Goal: Task Accomplishment & Management: Complete application form

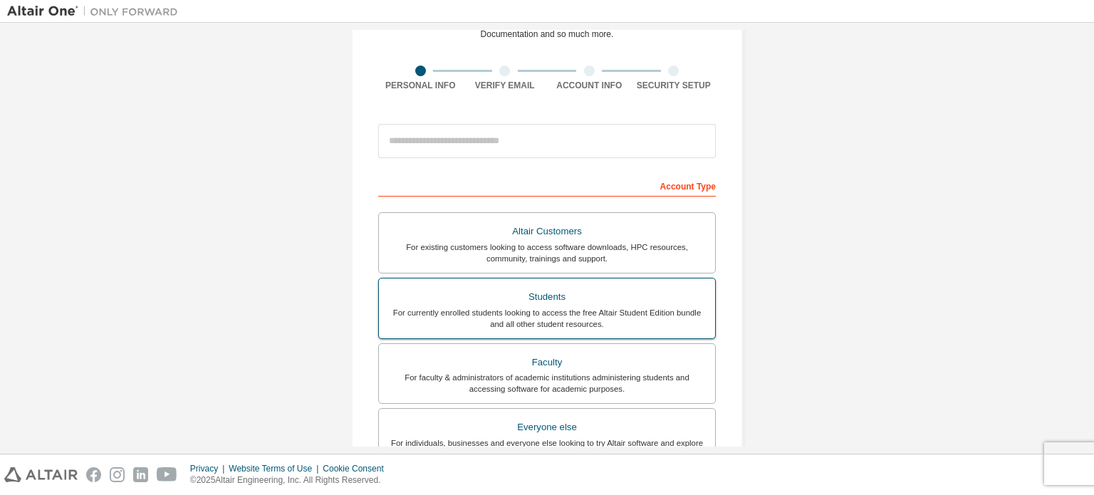
scroll to position [85, 0]
click at [520, 320] on div "For currently enrolled students looking to access the free Altair Student Editi…" at bounding box center [546, 316] width 319 height 23
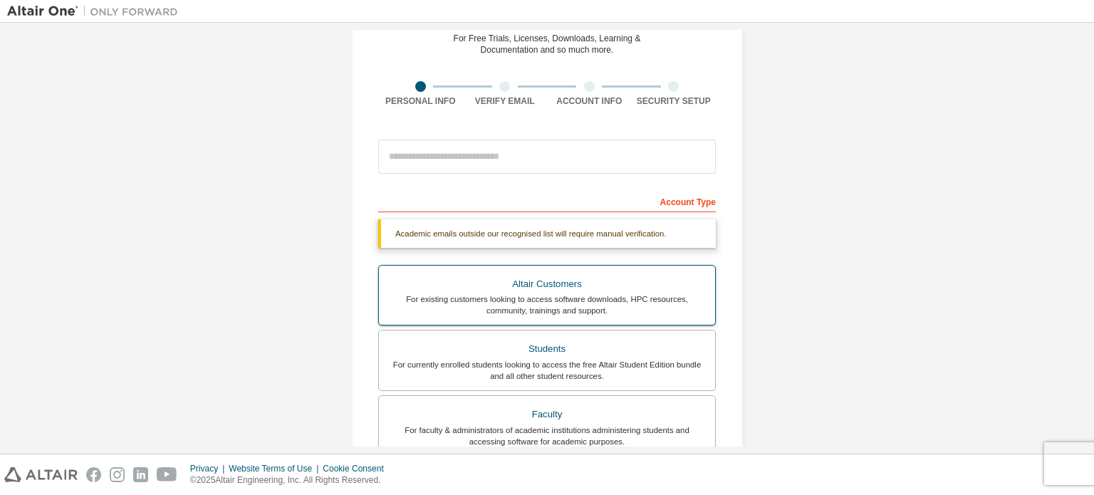
scroll to position [66, 0]
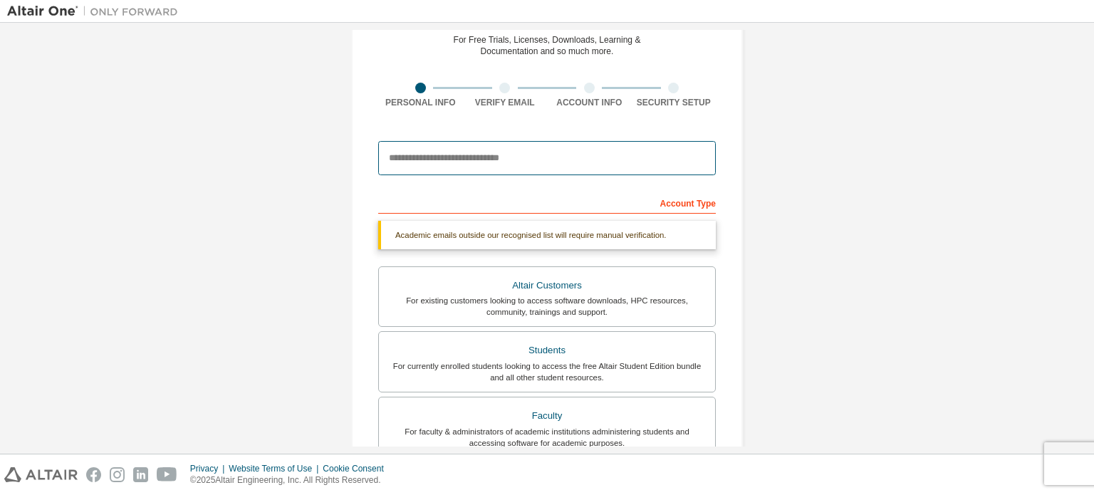
click at [460, 150] on input "email" at bounding box center [547, 158] width 338 height 34
click at [467, 159] on input "**********" at bounding box center [547, 158] width 338 height 34
click at [538, 153] on input "**********" at bounding box center [547, 158] width 338 height 34
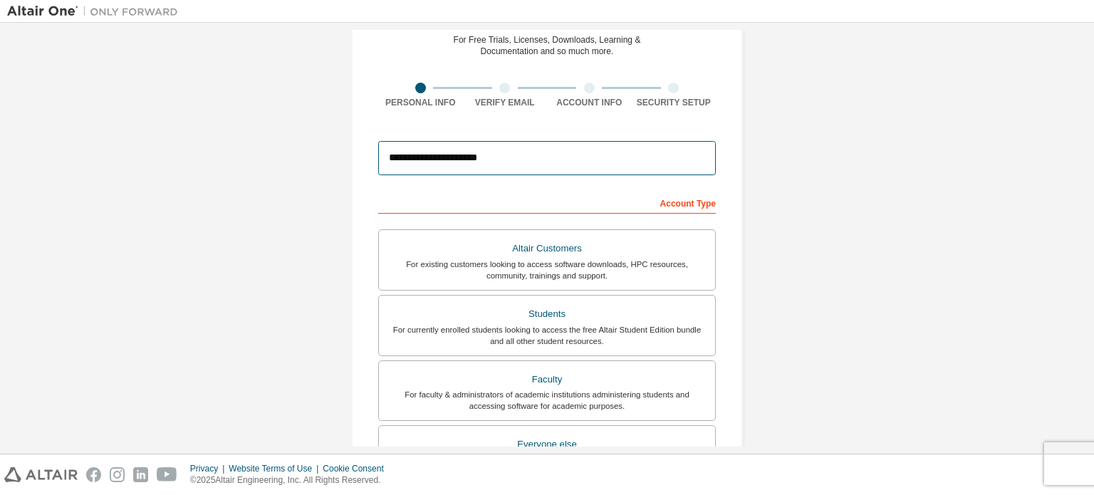
type input "**********"
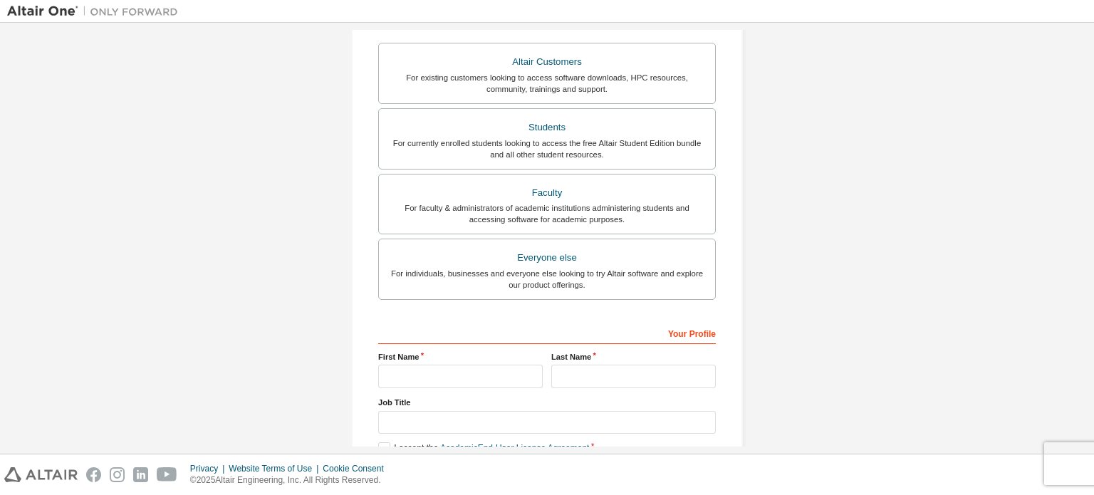
scroll to position [253, 0]
click at [504, 127] on div "Students" at bounding box center [546, 127] width 319 height 20
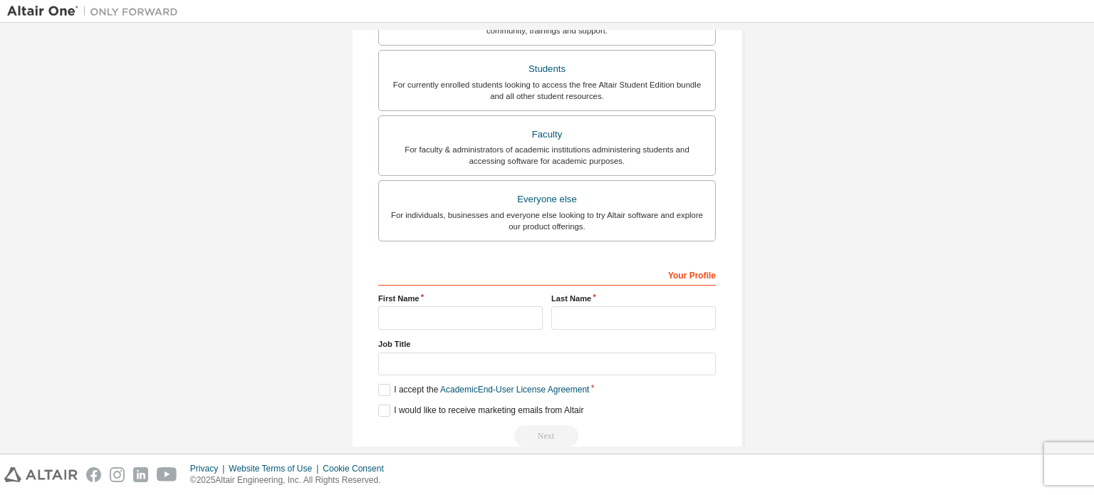
scroll to position [334, 0]
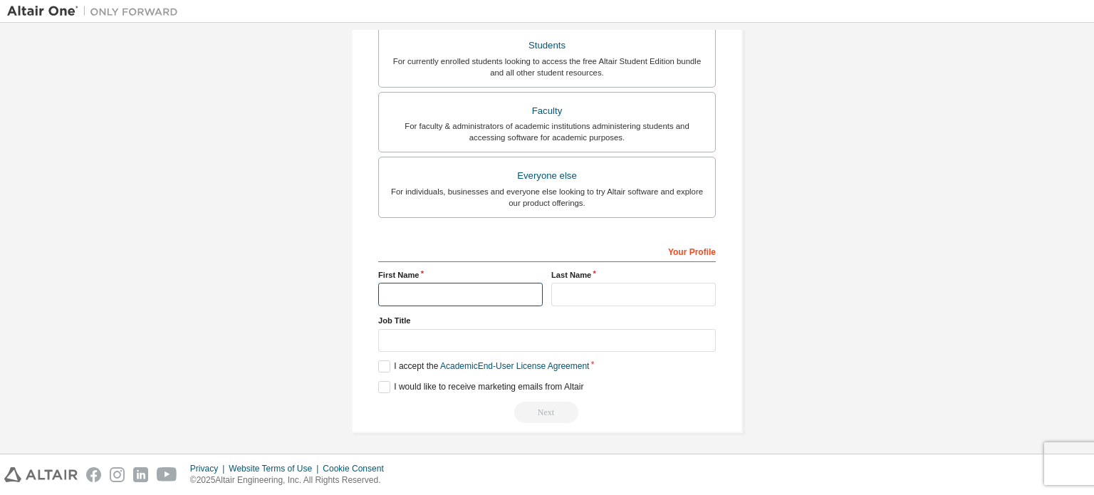
click at [386, 284] on input "text" at bounding box center [460, 295] width 165 height 24
type input "******"
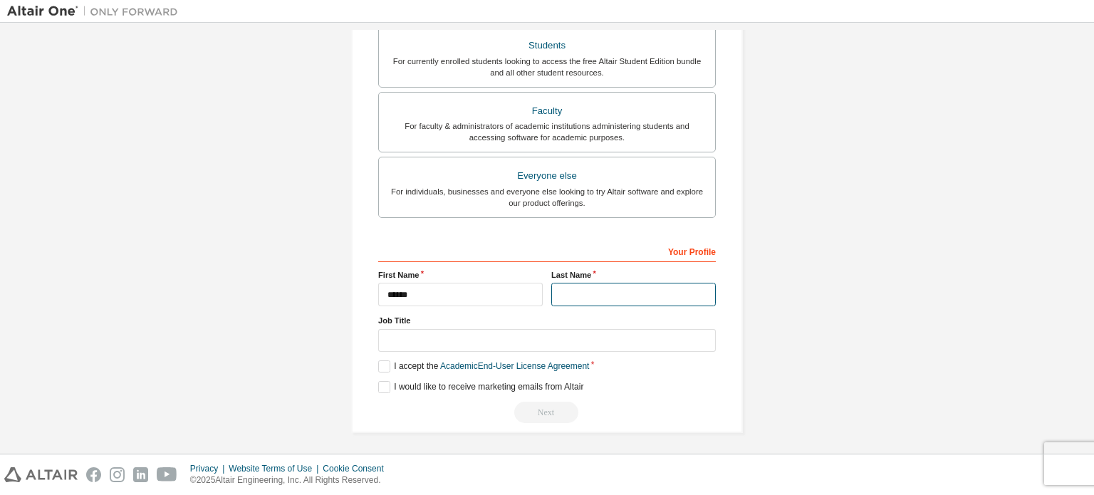
click at [620, 288] on input "text" at bounding box center [633, 295] width 165 height 24
type input "******"
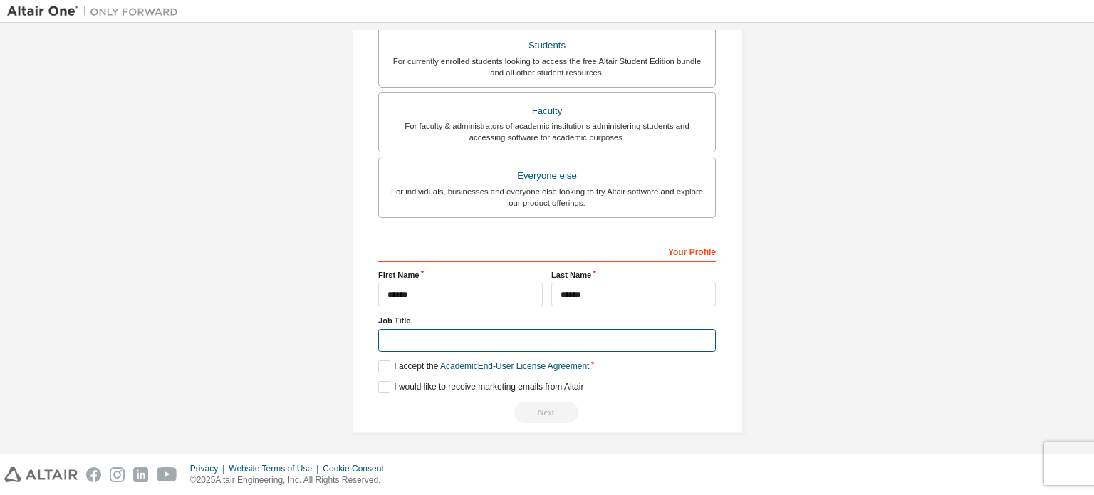
click at [459, 338] on input "text" at bounding box center [547, 341] width 338 height 24
type input "*******"
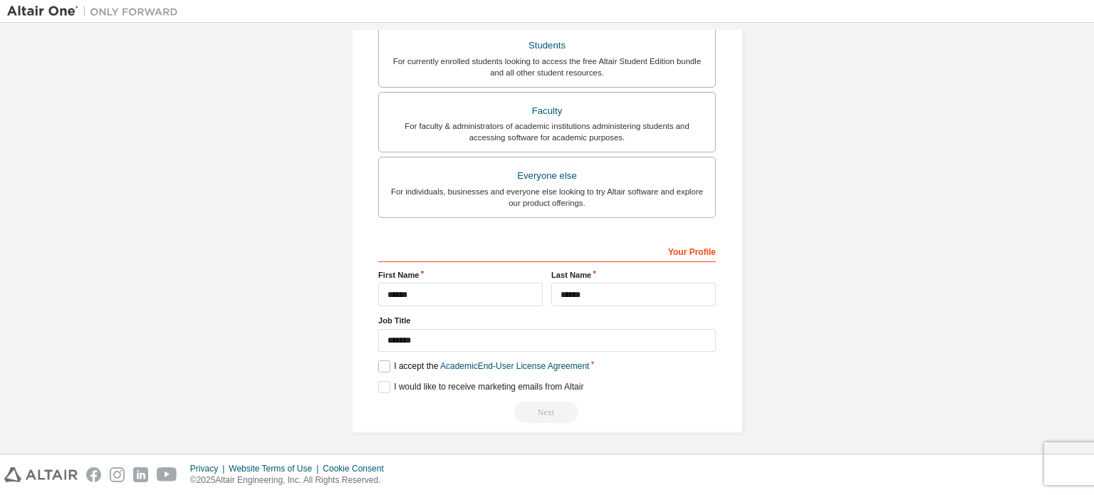
click at [382, 361] on label "I accept the Academic End-User License Agreement" at bounding box center [483, 366] width 211 height 12
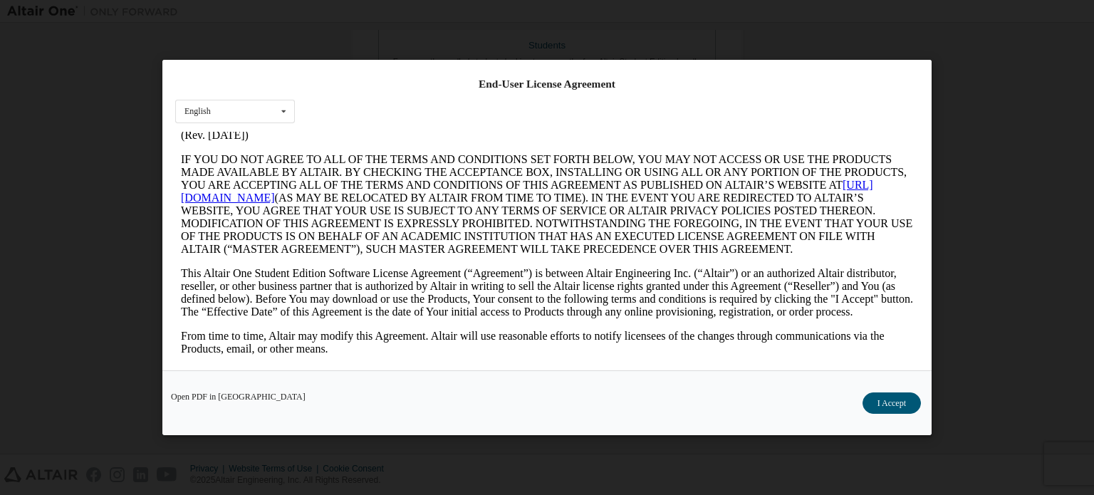
scroll to position [17, 0]
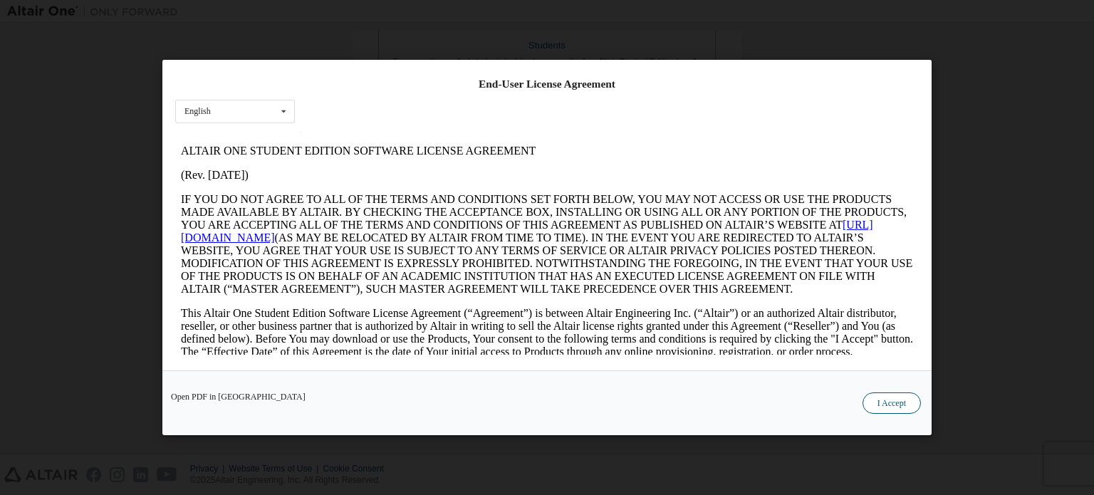
click at [898, 403] on button "I Accept" at bounding box center [891, 402] width 58 height 21
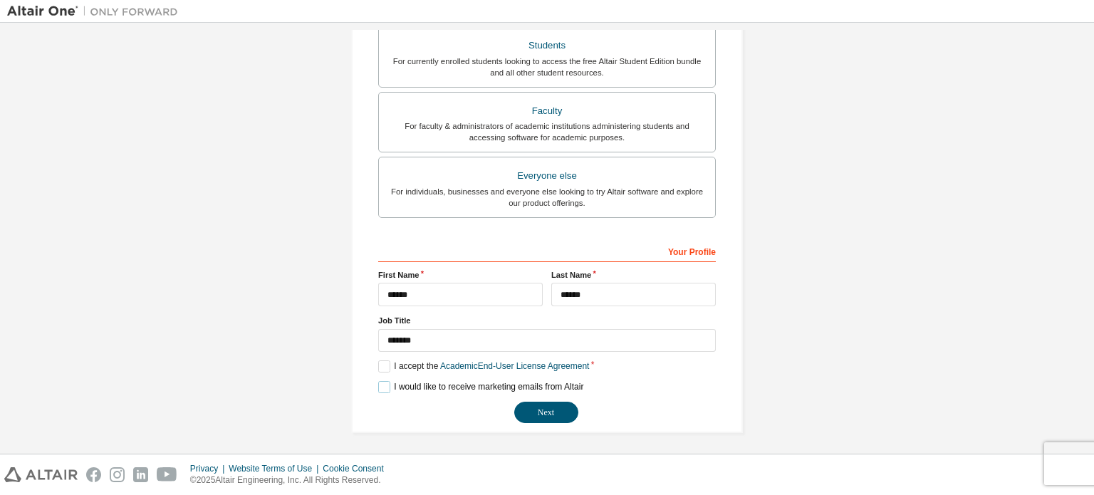
click at [379, 383] on label "I would like to receive marketing emails from Altair" at bounding box center [480, 387] width 205 height 12
click at [541, 405] on button "Next" at bounding box center [546, 412] width 64 height 21
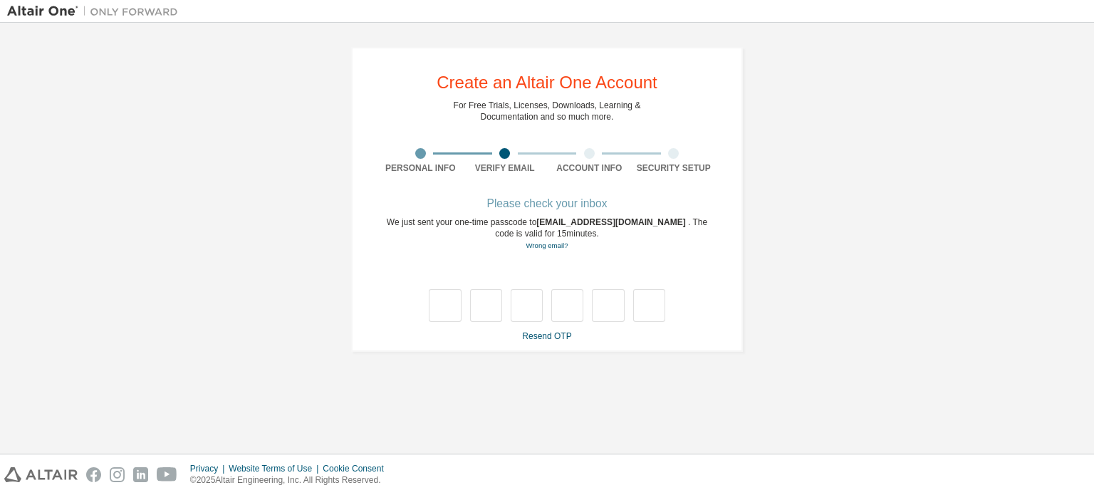
scroll to position [0, 0]
type input "*"
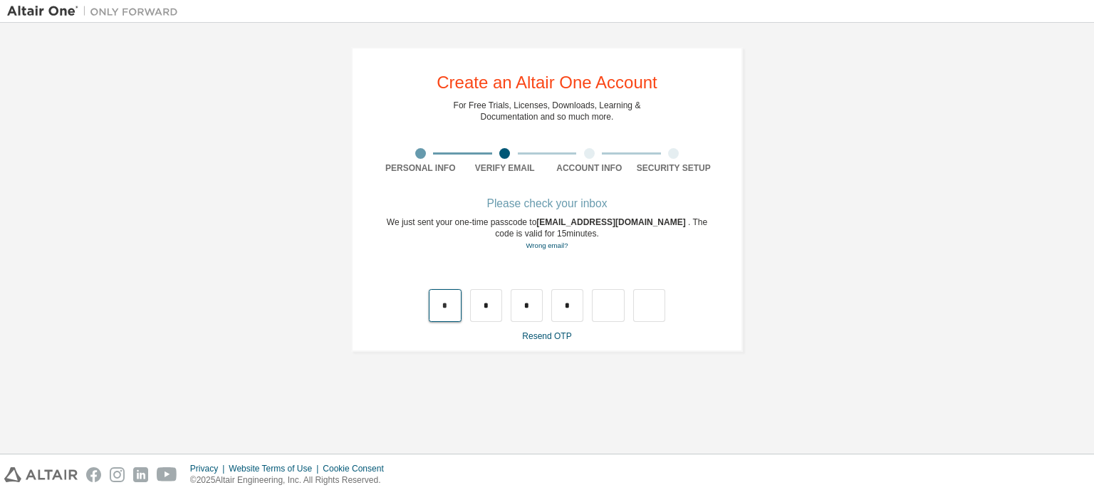
click at [446, 309] on input "*" at bounding box center [445, 305] width 32 height 33
type input "*"
click at [568, 307] on input "*" at bounding box center [567, 305] width 32 height 33
click at [452, 308] on input "text" at bounding box center [445, 305] width 32 height 33
type input "*"
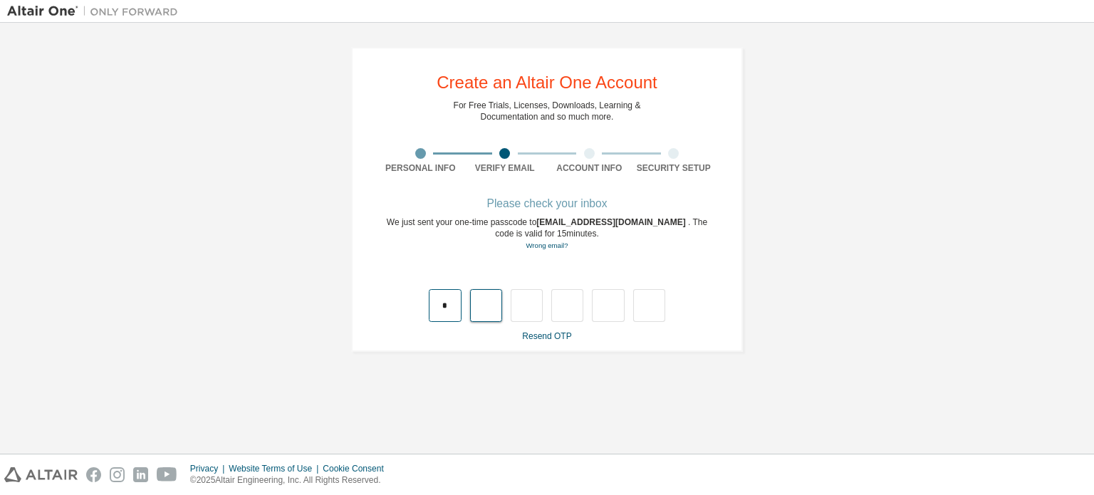
type input "*"
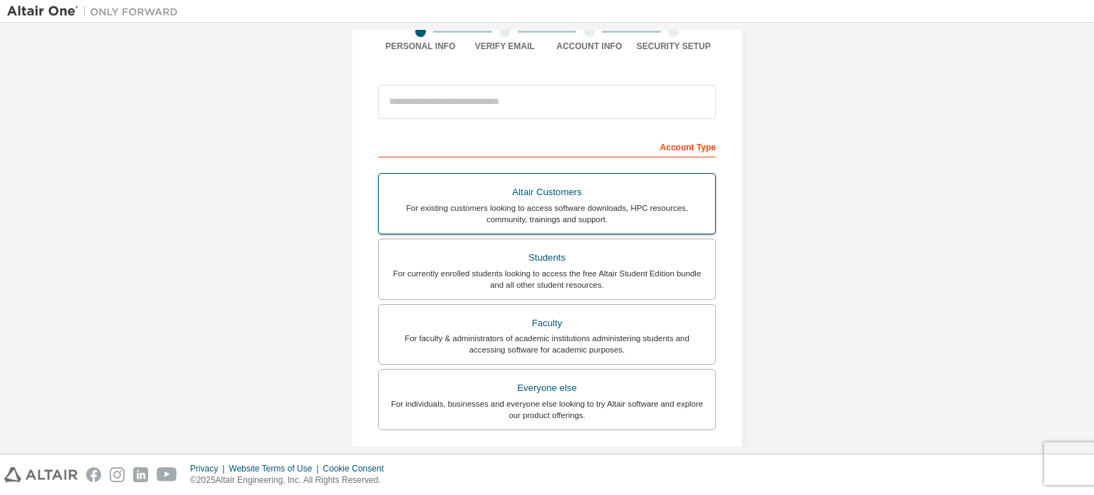
scroll to position [122, 0]
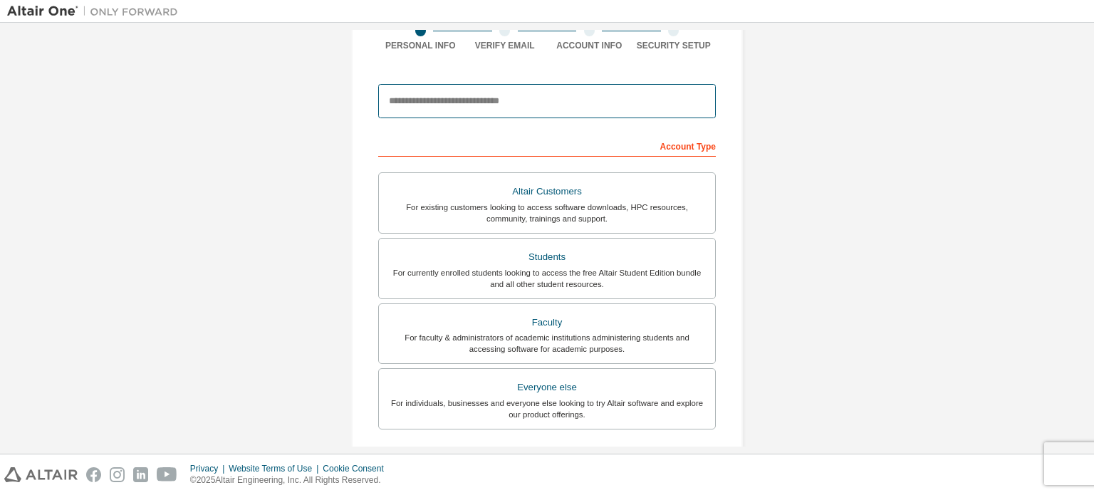
click at [502, 108] on input "email" at bounding box center [547, 101] width 338 height 34
type input "**********"
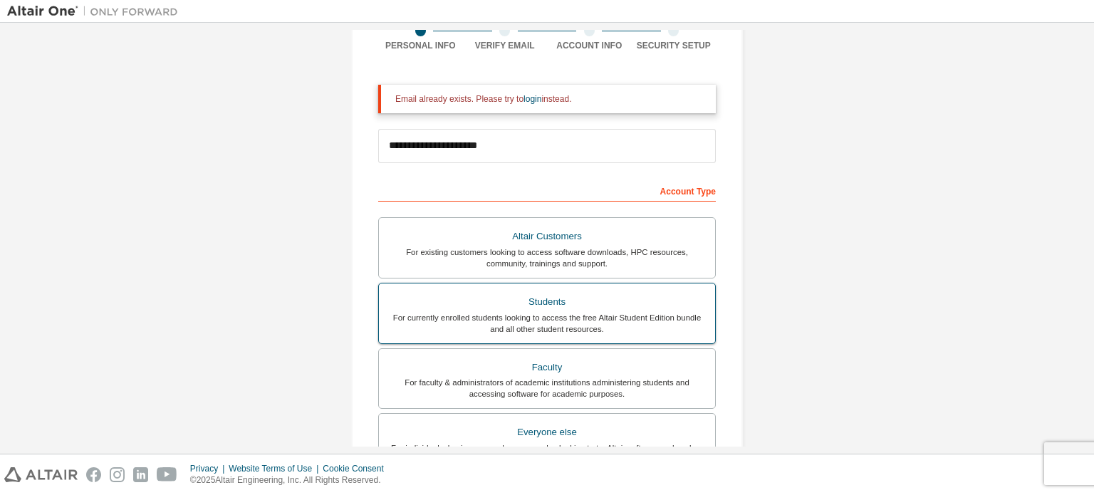
click at [499, 301] on div "Students" at bounding box center [546, 302] width 319 height 20
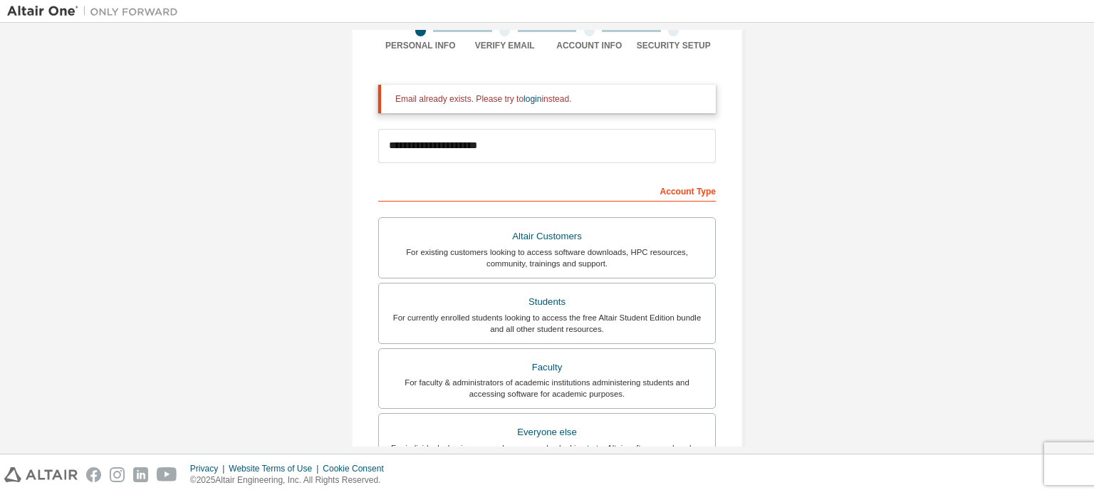
click at [259, 88] on div "**********" at bounding box center [547, 307] width 1080 height 800
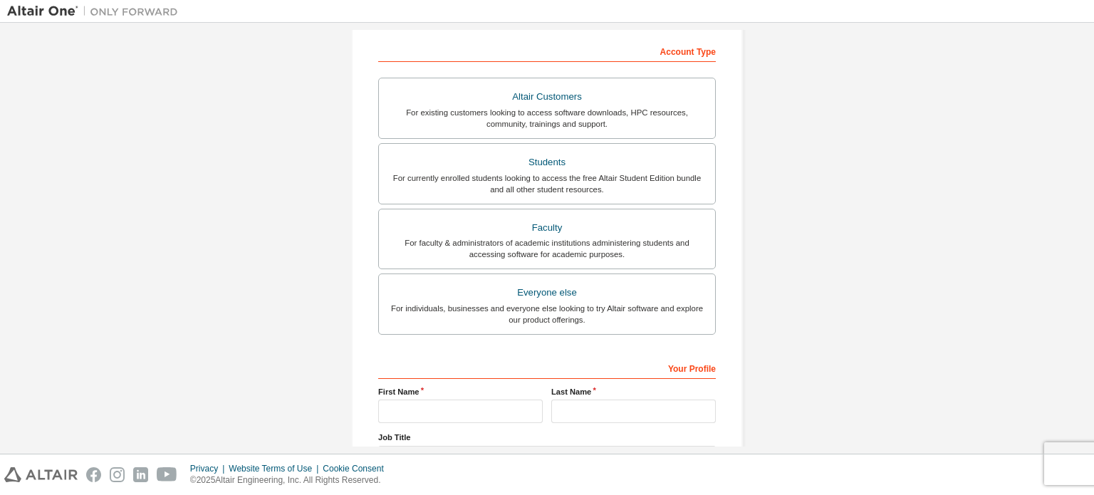
scroll to position [282, 0]
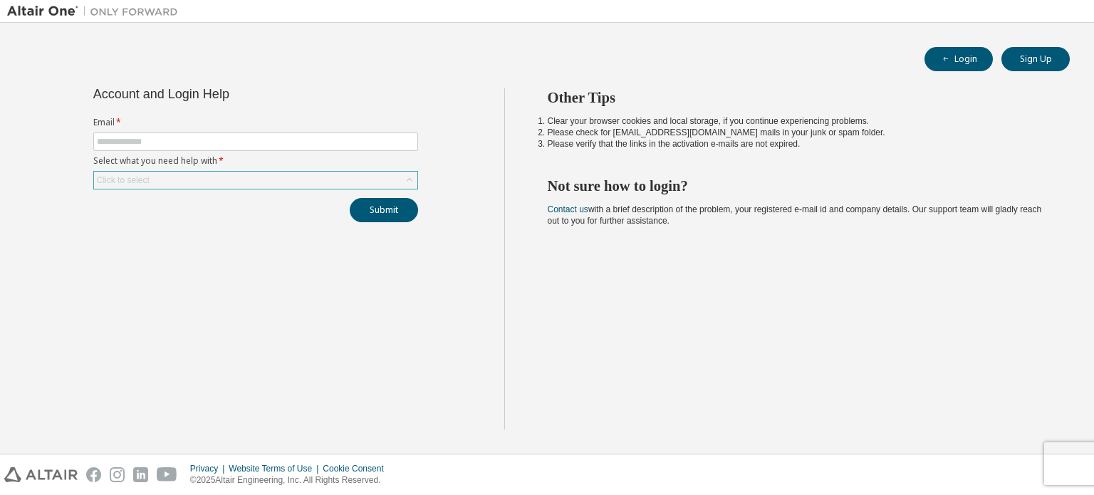
click at [261, 182] on div "Click to select" at bounding box center [255, 180] width 323 height 17
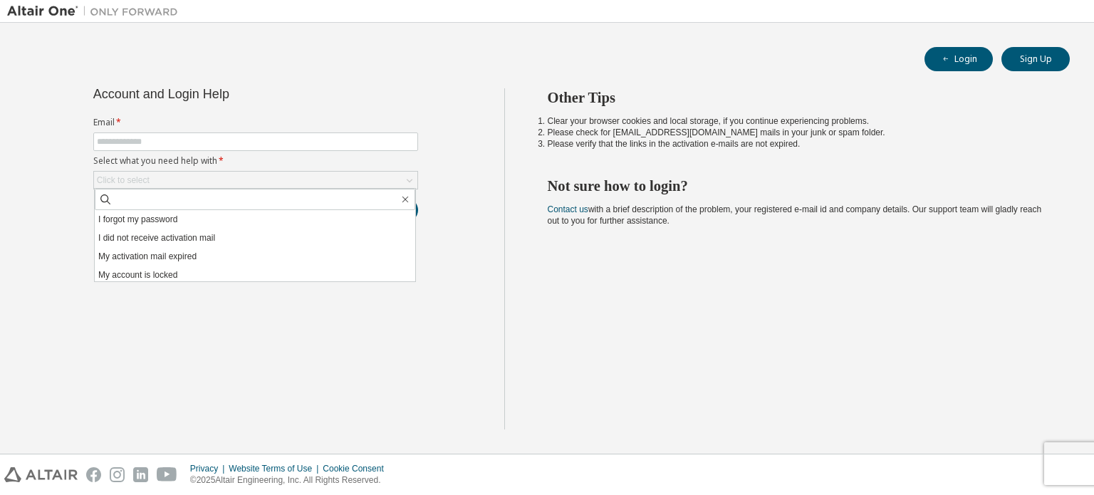
click at [212, 296] on div "Account and Login Help Email * Select what you need help with * Click to select…" at bounding box center [255, 258] width 497 height 341
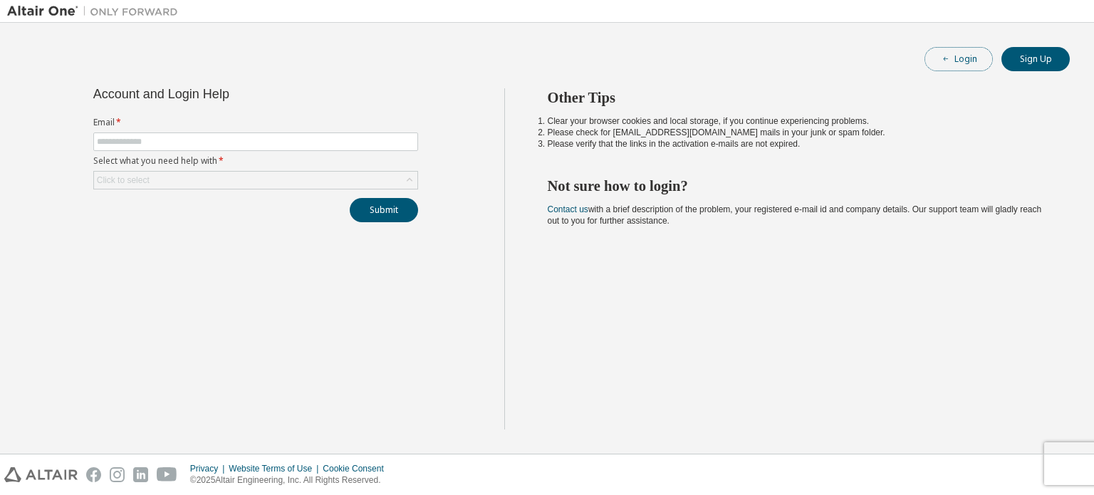
click at [939, 50] on button "Login" at bounding box center [958, 59] width 68 height 24
click at [323, 147] on span at bounding box center [255, 141] width 325 height 19
click at [279, 179] on div "Click to select" at bounding box center [255, 180] width 323 height 17
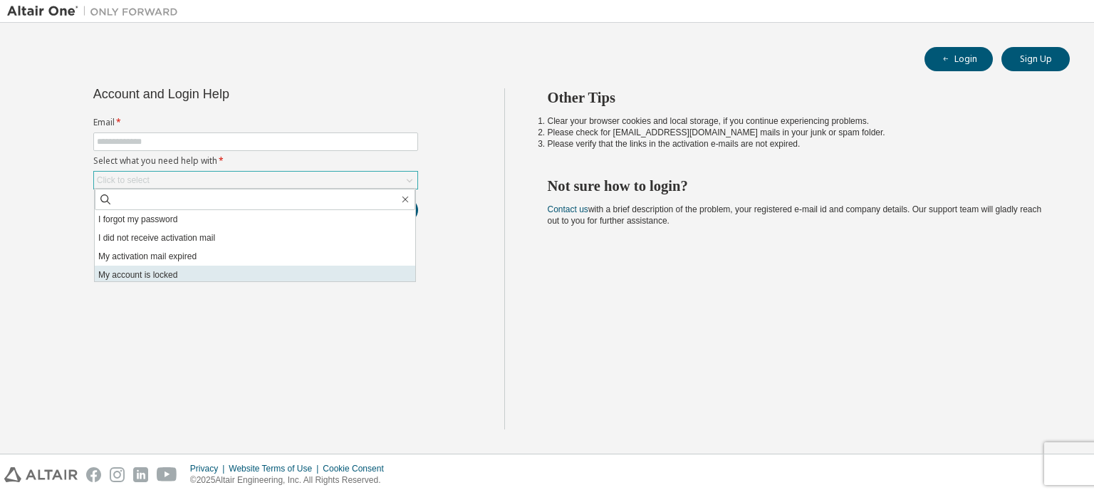
scroll to position [40, 0]
click at [214, 271] on li "I don't know but can't login" at bounding box center [255, 272] width 320 height 19
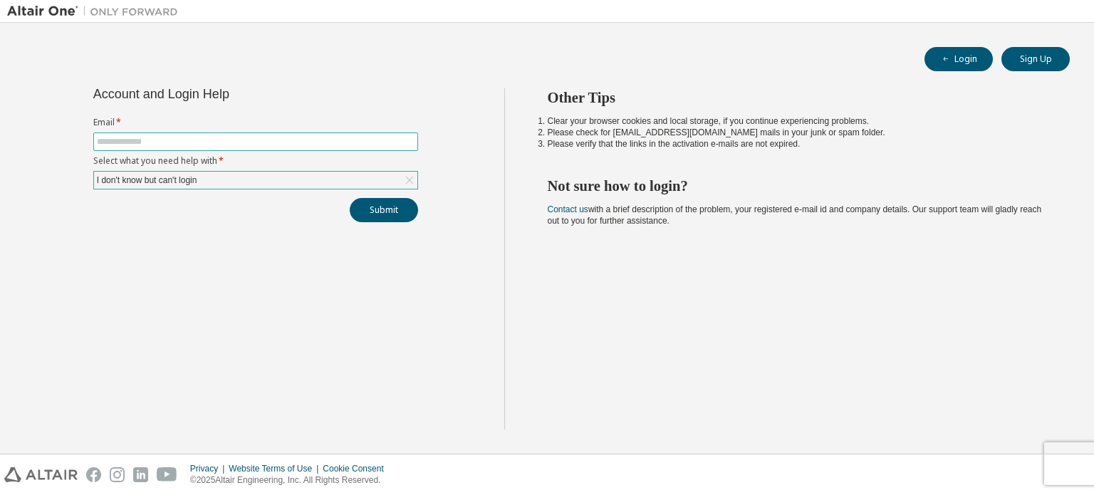
click at [186, 141] on input "text" at bounding box center [256, 141] width 318 height 11
type input "**********"
click at [378, 216] on button "Submit" at bounding box center [384, 210] width 68 height 24
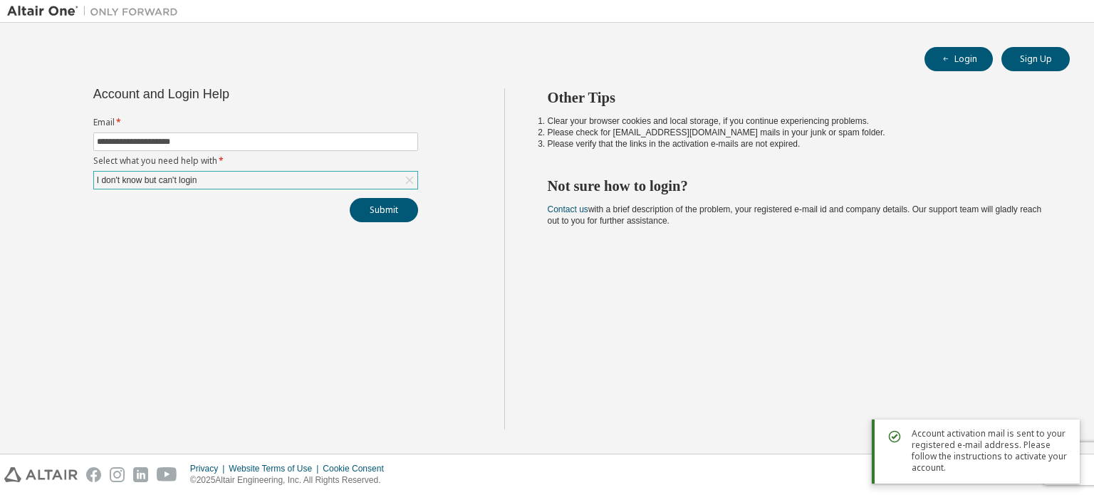
click at [924, 457] on span "Account activation mail is sent to your registered e-mail address. Please follo…" at bounding box center [990, 451] width 157 height 46
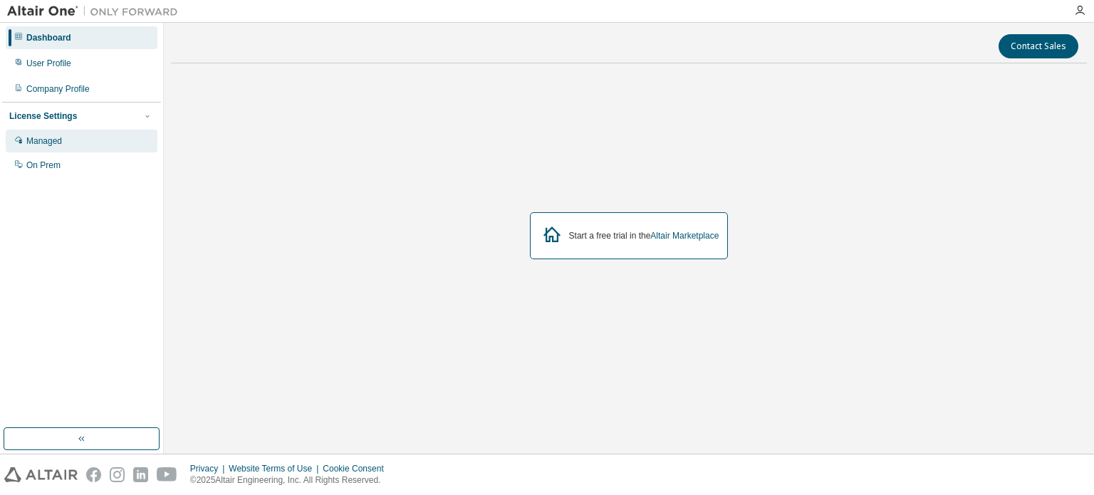
click at [88, 139] on div "Managed" at bounding box center [82, 141] width 152 height 23
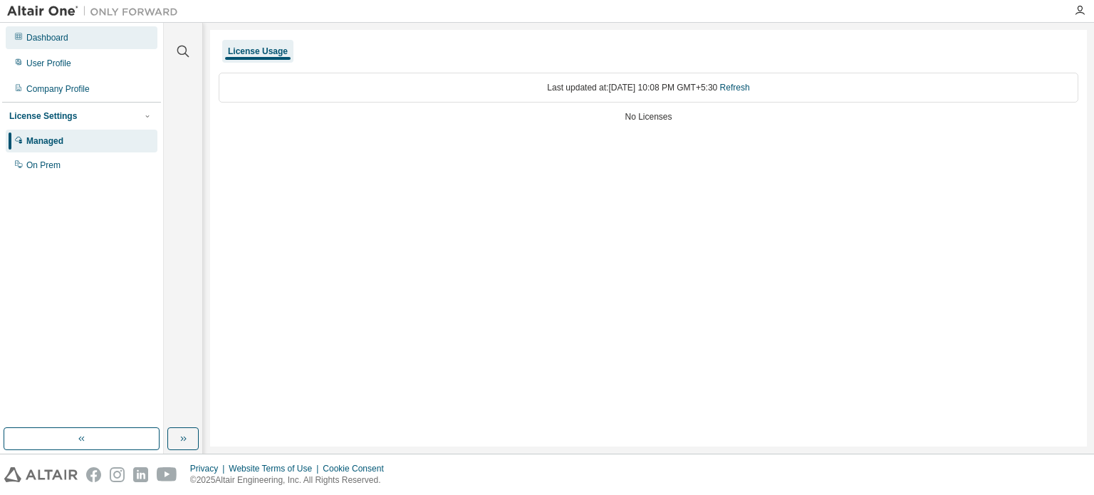
click at [83, 42] on div "Dashboard" at bounding box center [82, 37] width 152 height 23
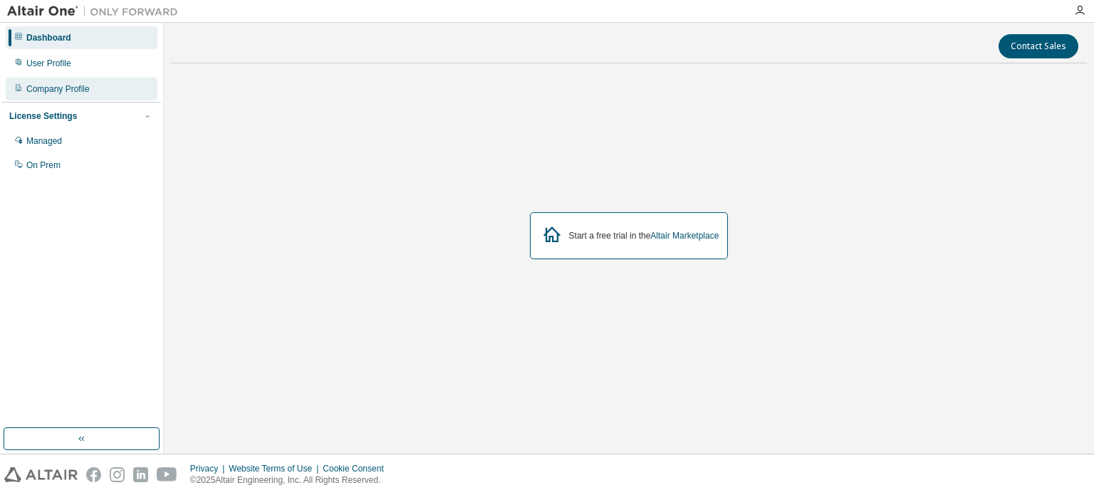
click at [53, 90] on div "Company Profile" at bounding box center [57, 88] width 63 height 11
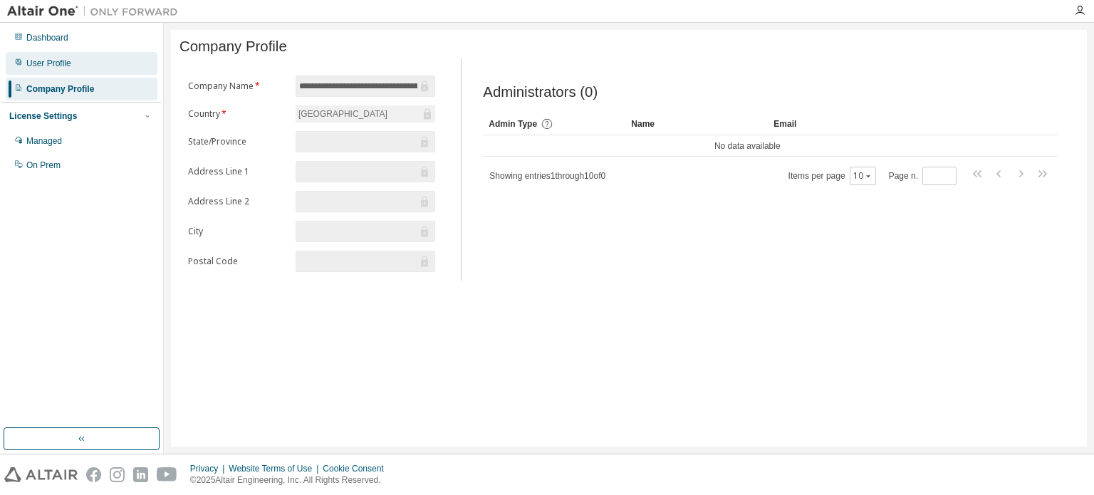
click at [54, 62] on div "User Profile" at bounding box center [48, 63] width 45 height 11
